Goal: Task Accomplishment & Management: Use online tool/utility

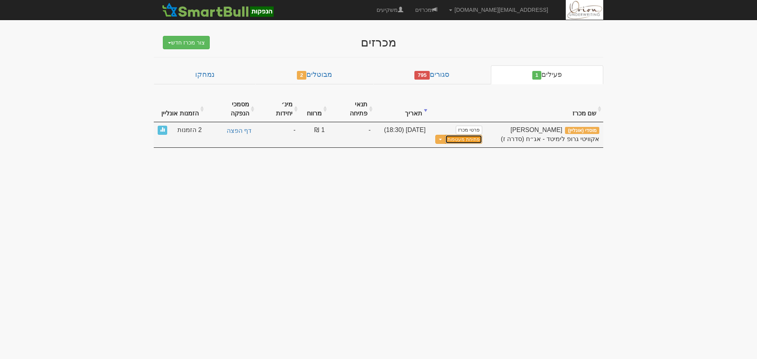
click at [464, 135] on button "פתיחת מעטפות" at bounding box center [463, 139] width 37 height 9
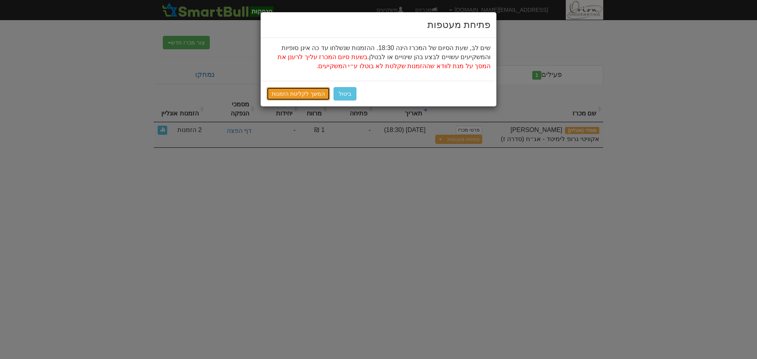
click at [303, 90] on link "המשך לקליטת הזמנות" at bounding box center [297, 93] width 63 height 13
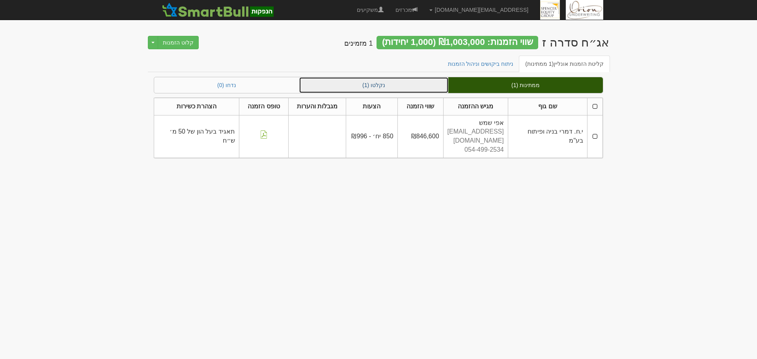
click at [380, 90] on link "נקלטו (1)" at bounding box center [373, 85] width 149 height 16
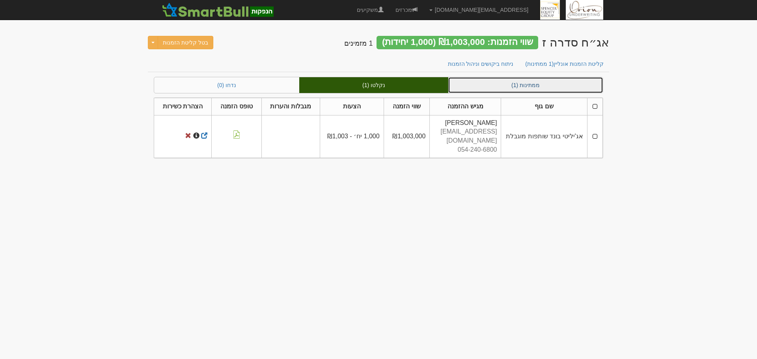
click at [485, 89] on link "ממתינות (1)" at bounding box center [525, 85] width 155 height 16
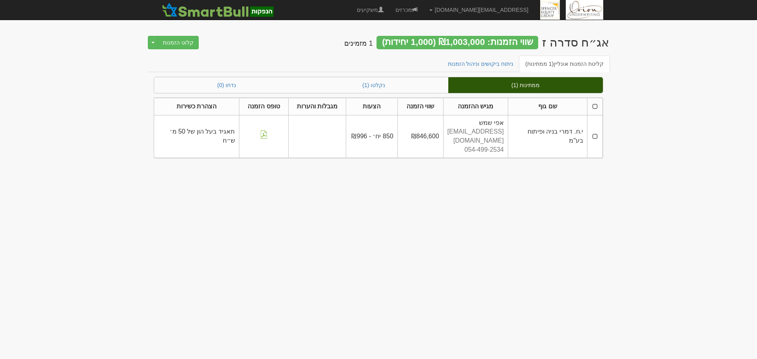
click at [287, 240] on body "ori@orion-uw.com הגדרות חשבונות הנפקה תבניות הודעות קיבול" at bounding box center [378, 179] width 757 height 359
